Goal: Information Seeking & Learning: Learn about a topic

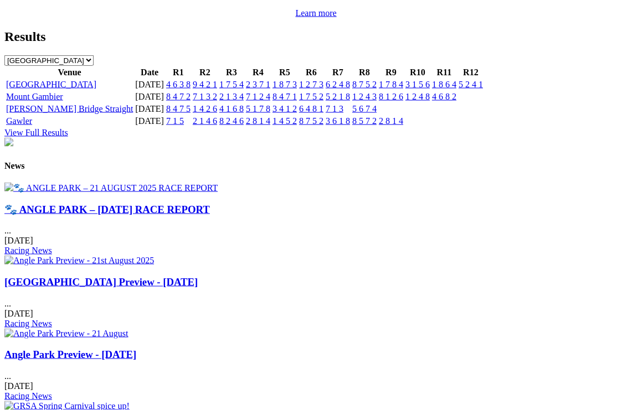
scroll to position [1240, 0]
click at [70, 203] on link "🐾 ANGLE PARK – [DATE] RACE REPORT" at bounding box center [106, 209] width 205 height 12
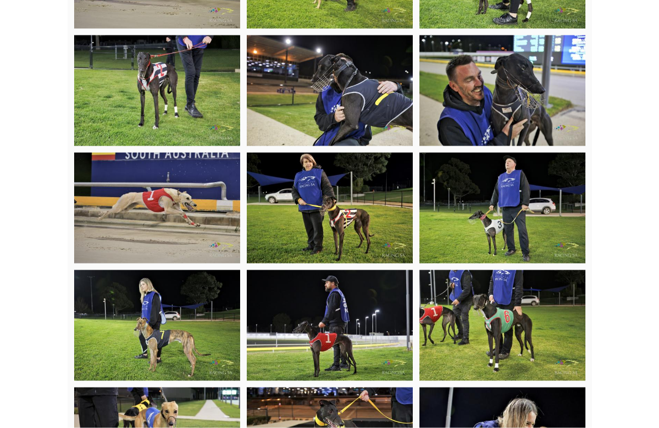
scroll to position [1499, 0]
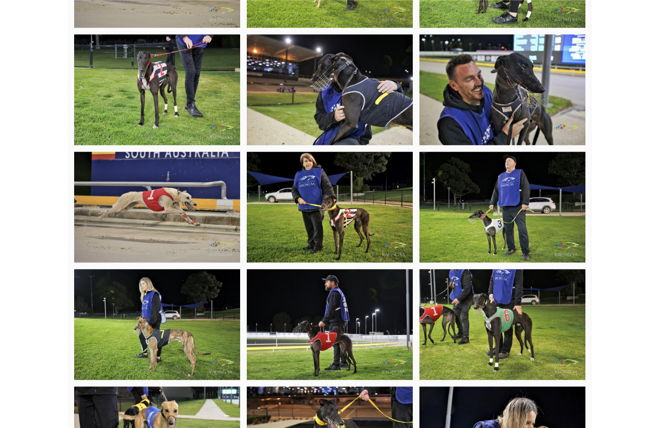
click at [577, 226] on img at bounding box center [503, 207] width 166 height 111
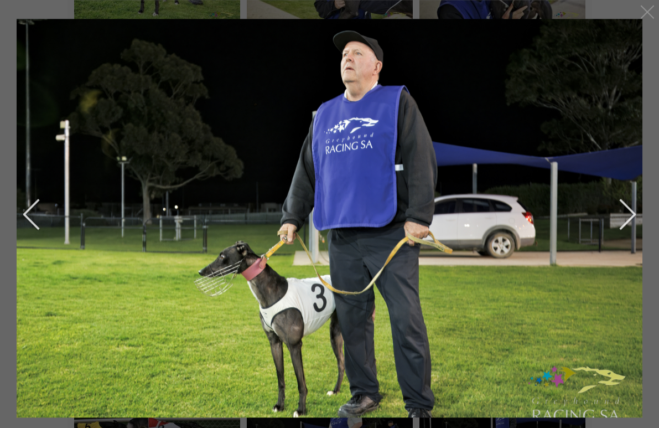
scroll to position [1596, 0]
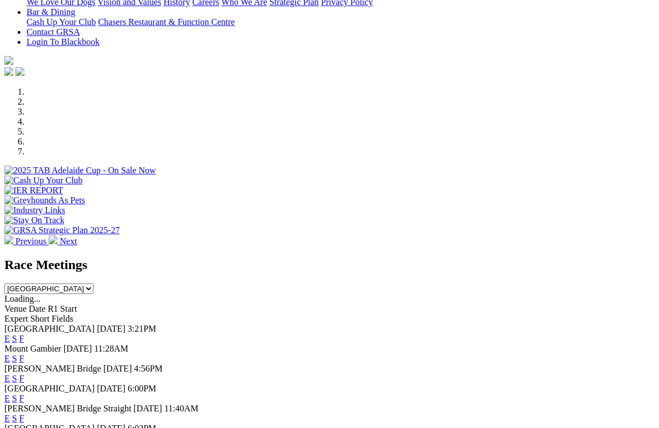
scroll to position [263, 0]
click at [24, 334] on link "F" at bounding box center [21, 338] width 5 height 9
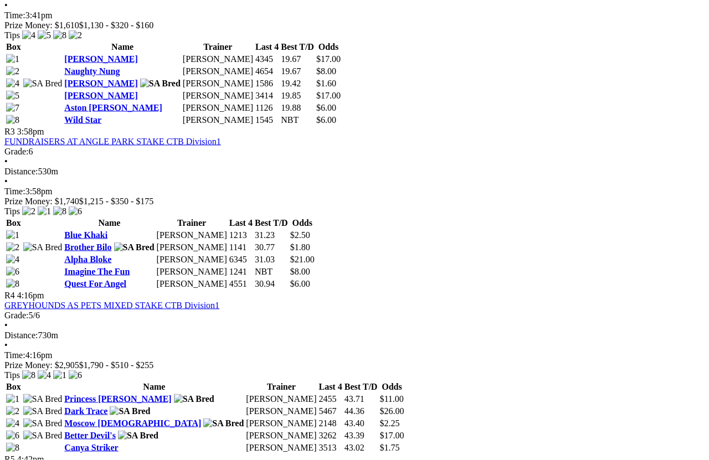
scroll to position [793, 0]
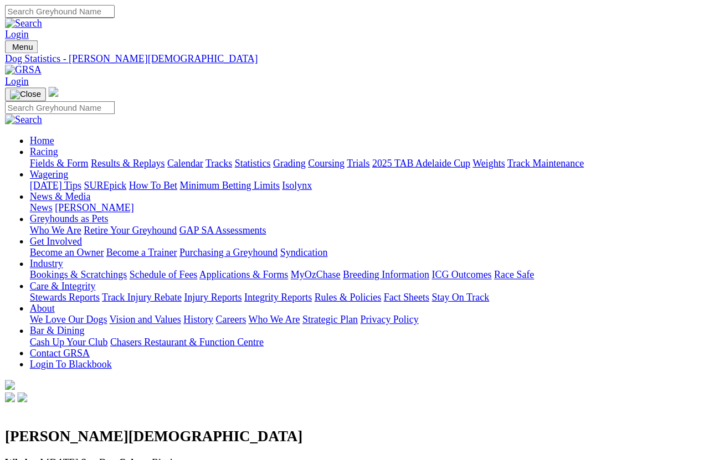
scroll to position [8, 0]
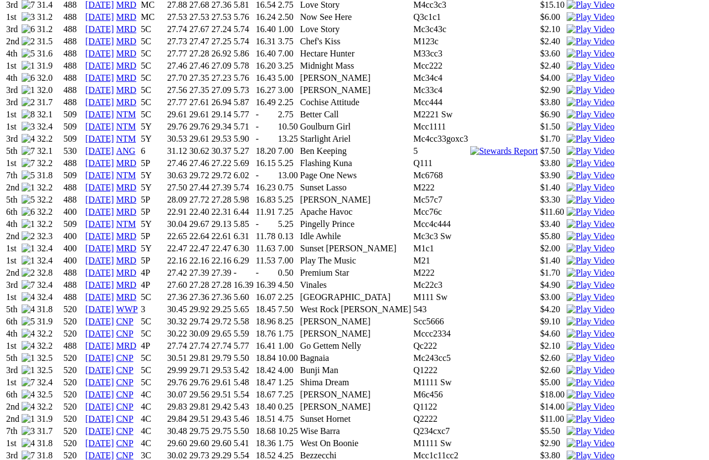
scroll to position [831, 0]
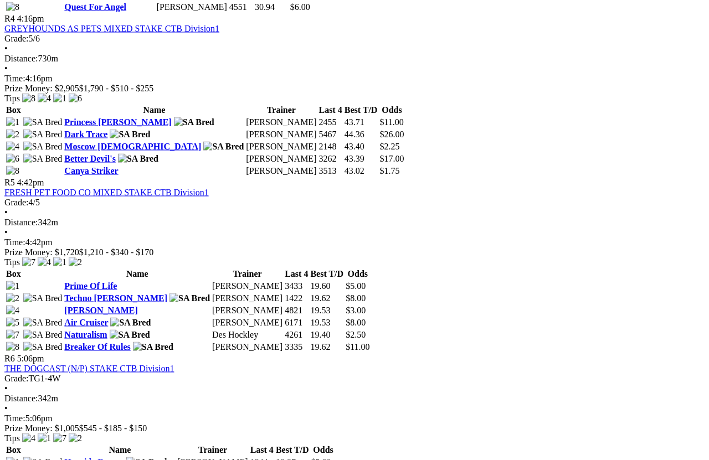
scroll to position [1070, 0]
